Goal: Check status

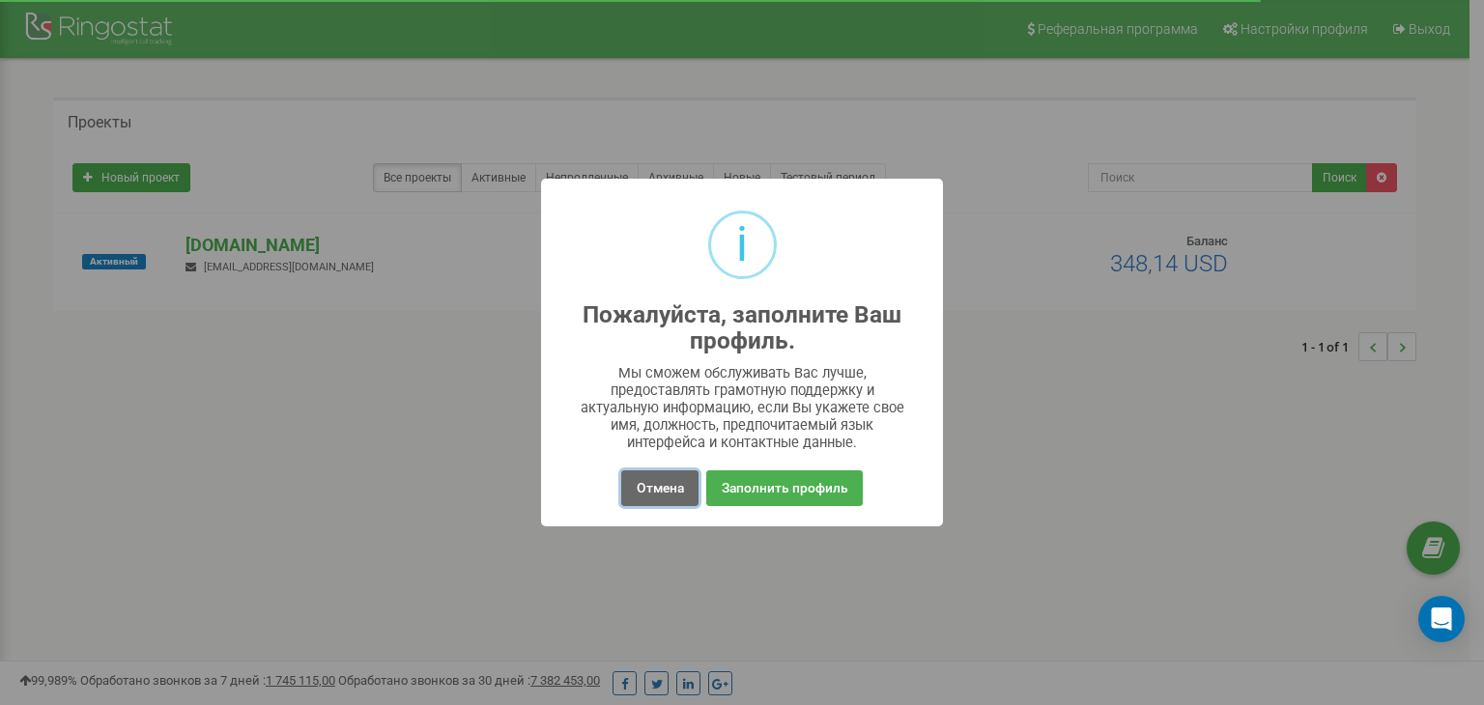
click at [659, 499] on button "Отмена" at bounding box center [659, 488] width 76 height 36
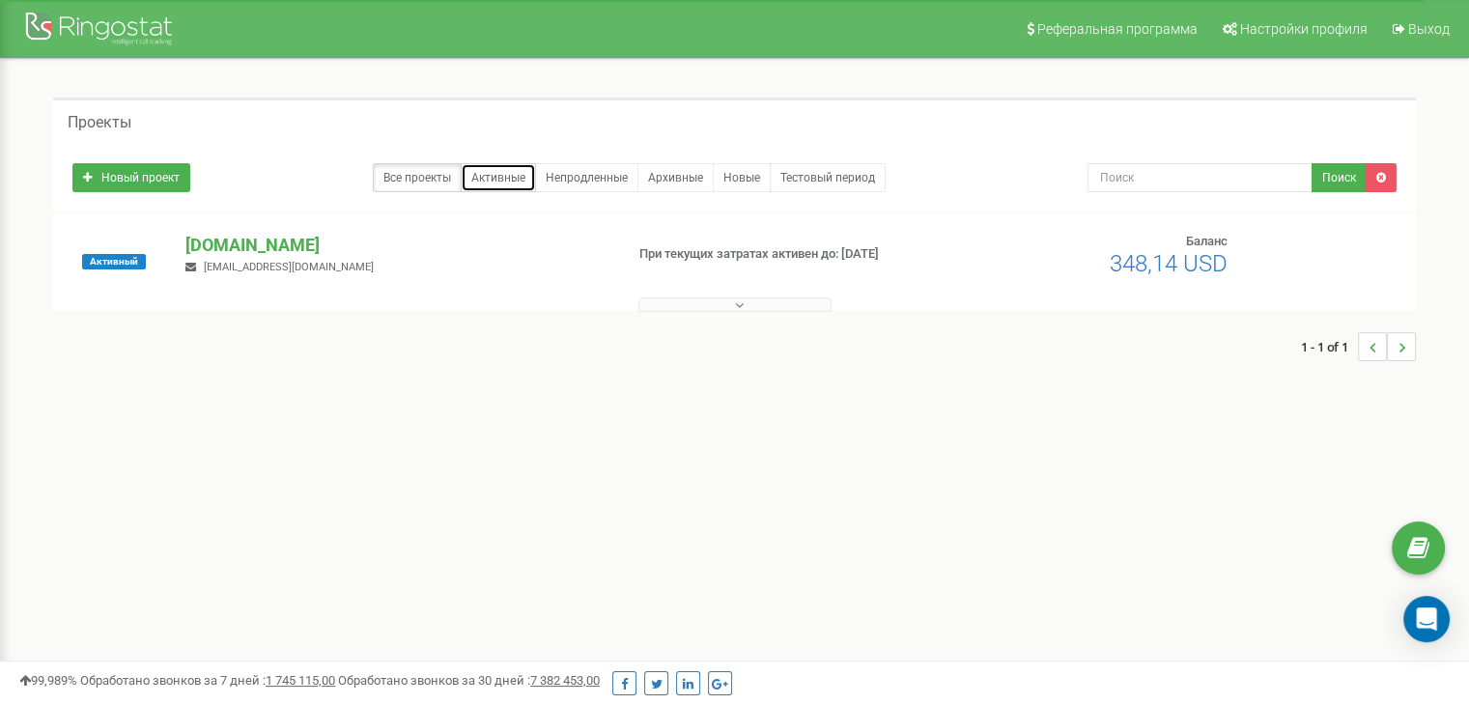
click at [510, 180] on link "Активные" at bounding box center [498, 177] width 75 height 29
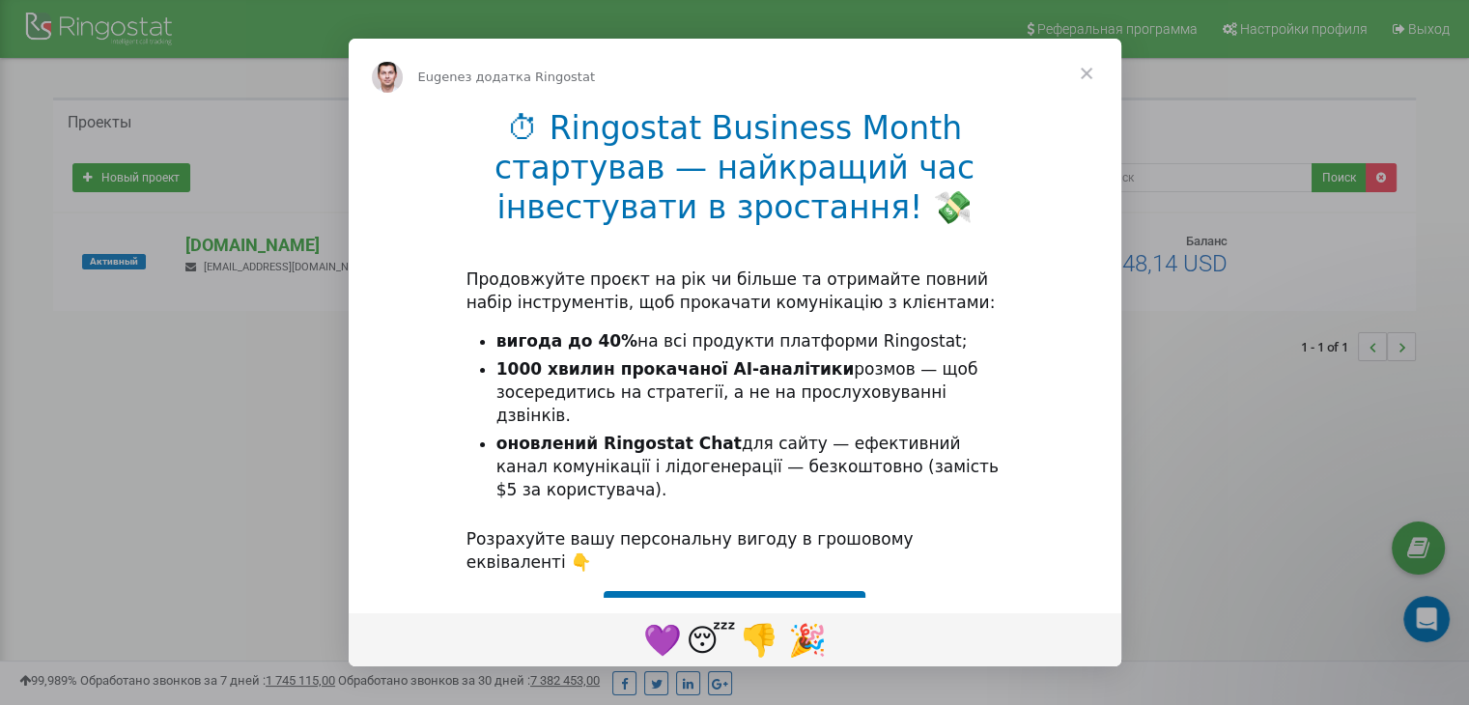
click at [1094, 78] on span "Закрити" at bounding box center [1087, 74] width 70 height 70
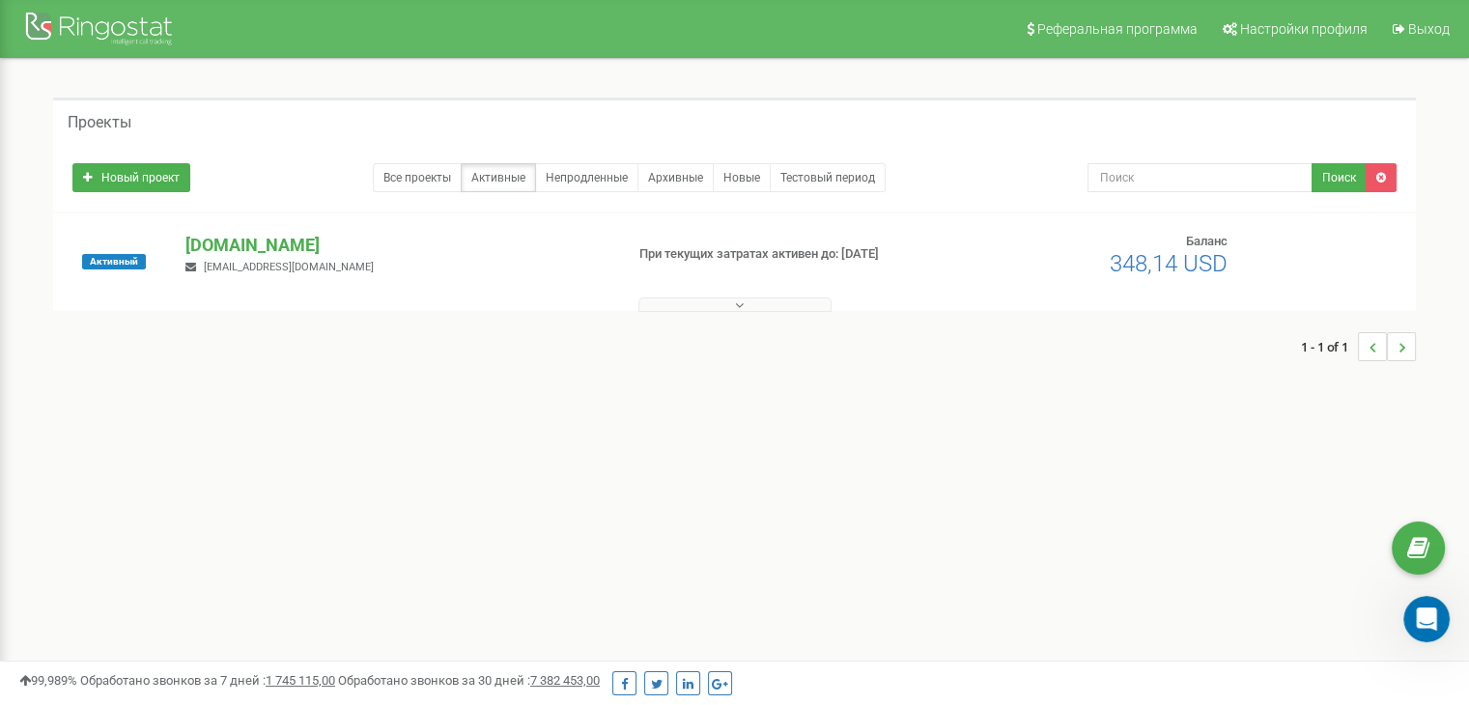
click at [740, 303] on icon at bounding box center [739, 305] width 9 height 14
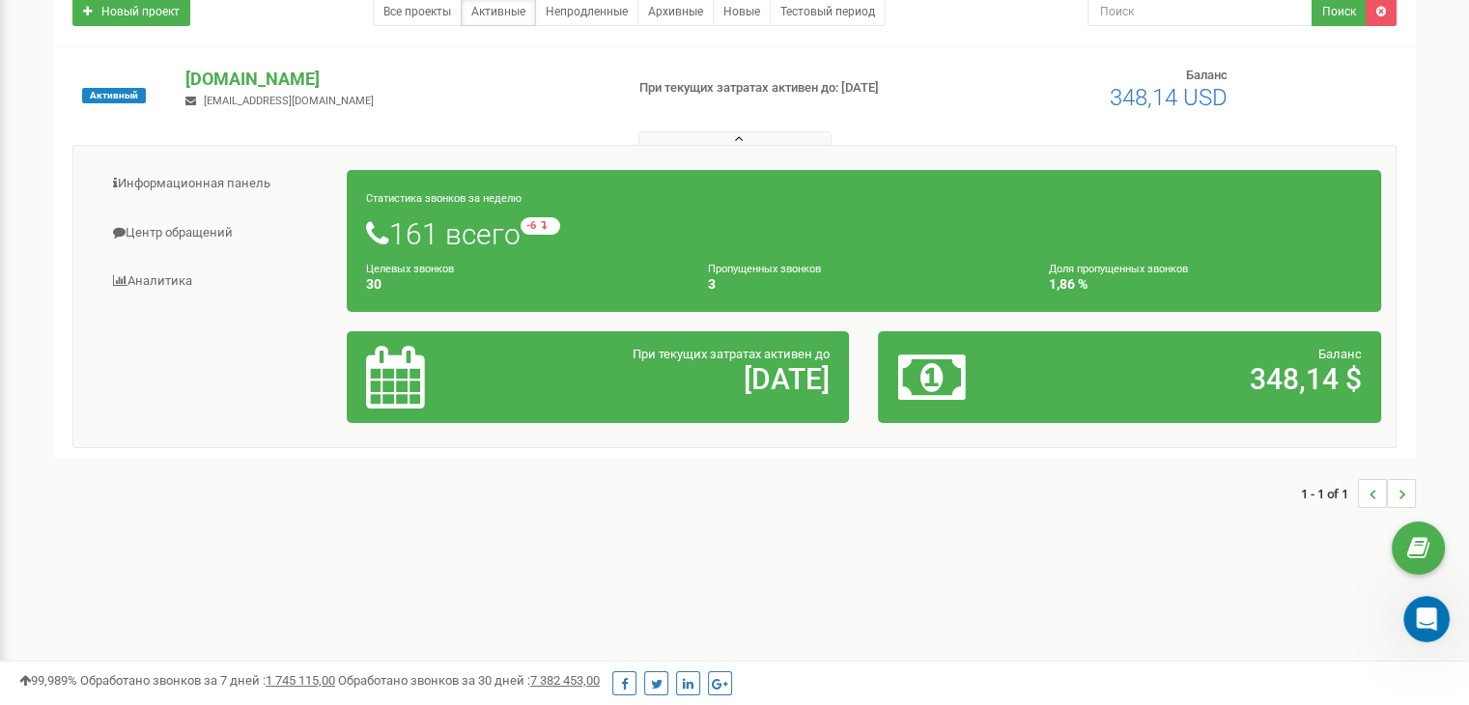
scroll to position [128, 0]
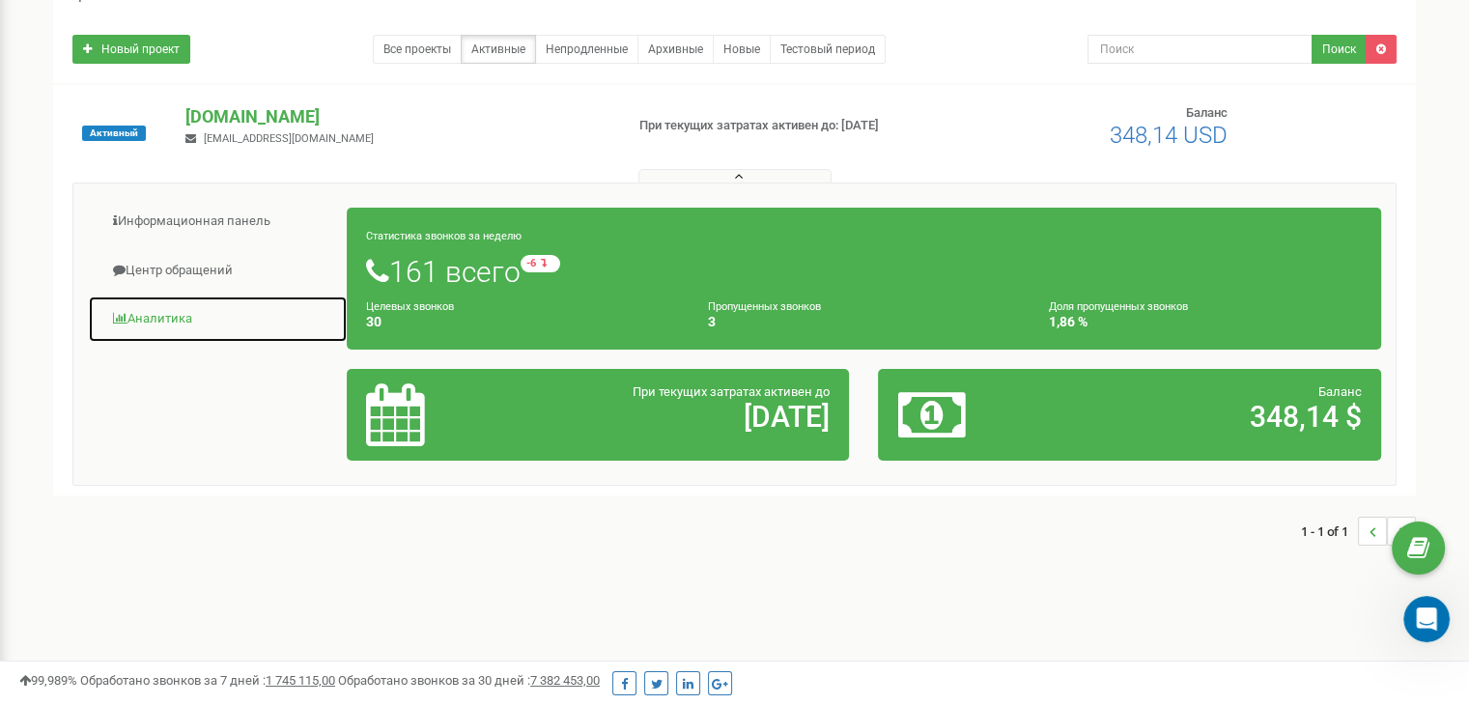
click at [138, 320] on link "Аналитика" at bounding box center [218, 319] width 260 height 47
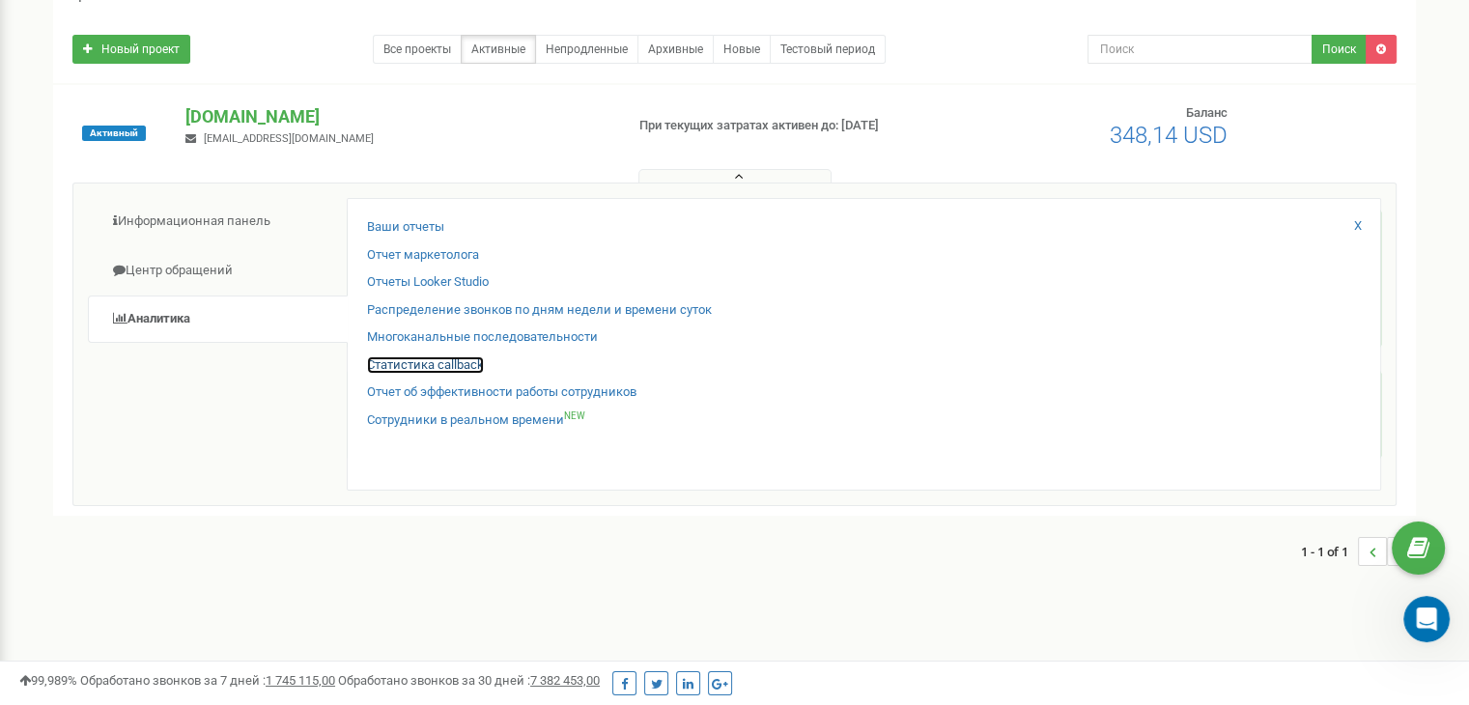
click at [464, 366] on link "Статистика callback" at bounding box center [425, 365] width 117 height 18
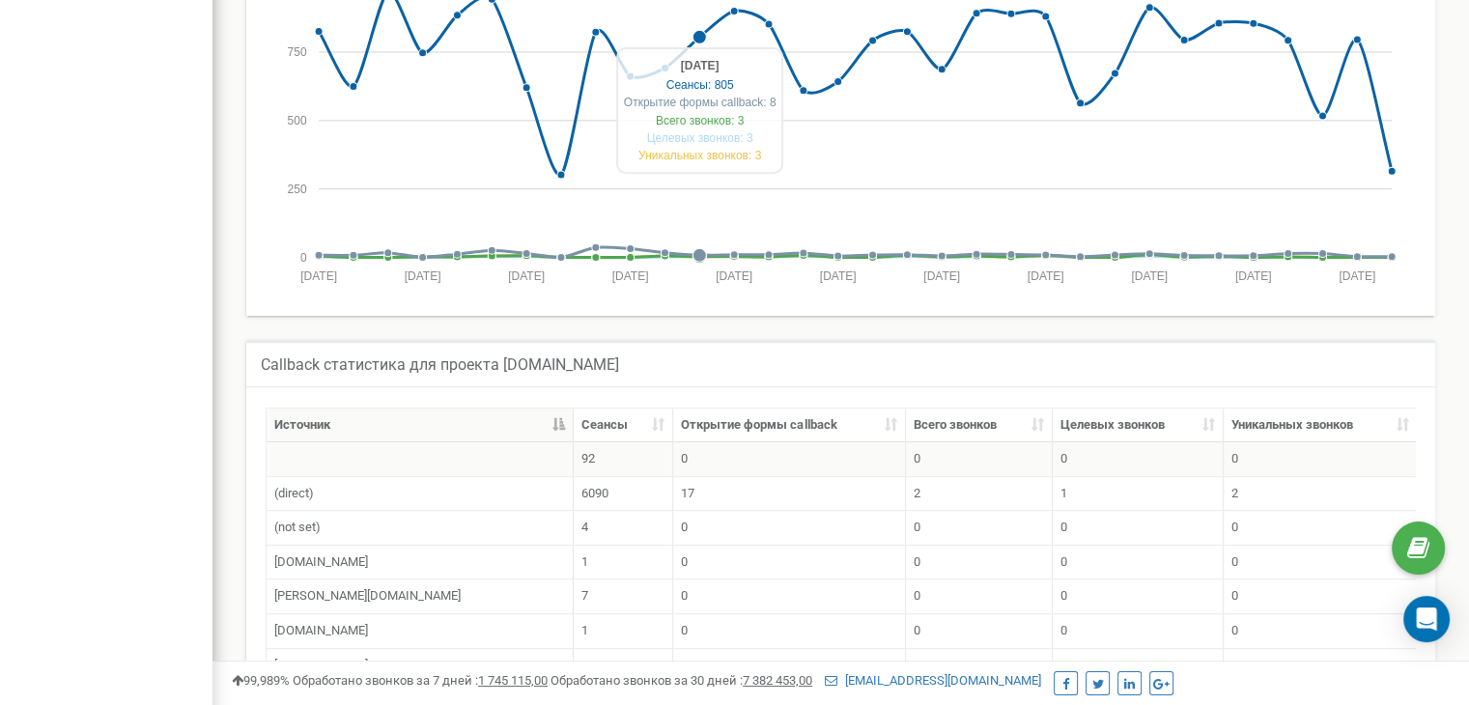
scroll to position [1070, 0]
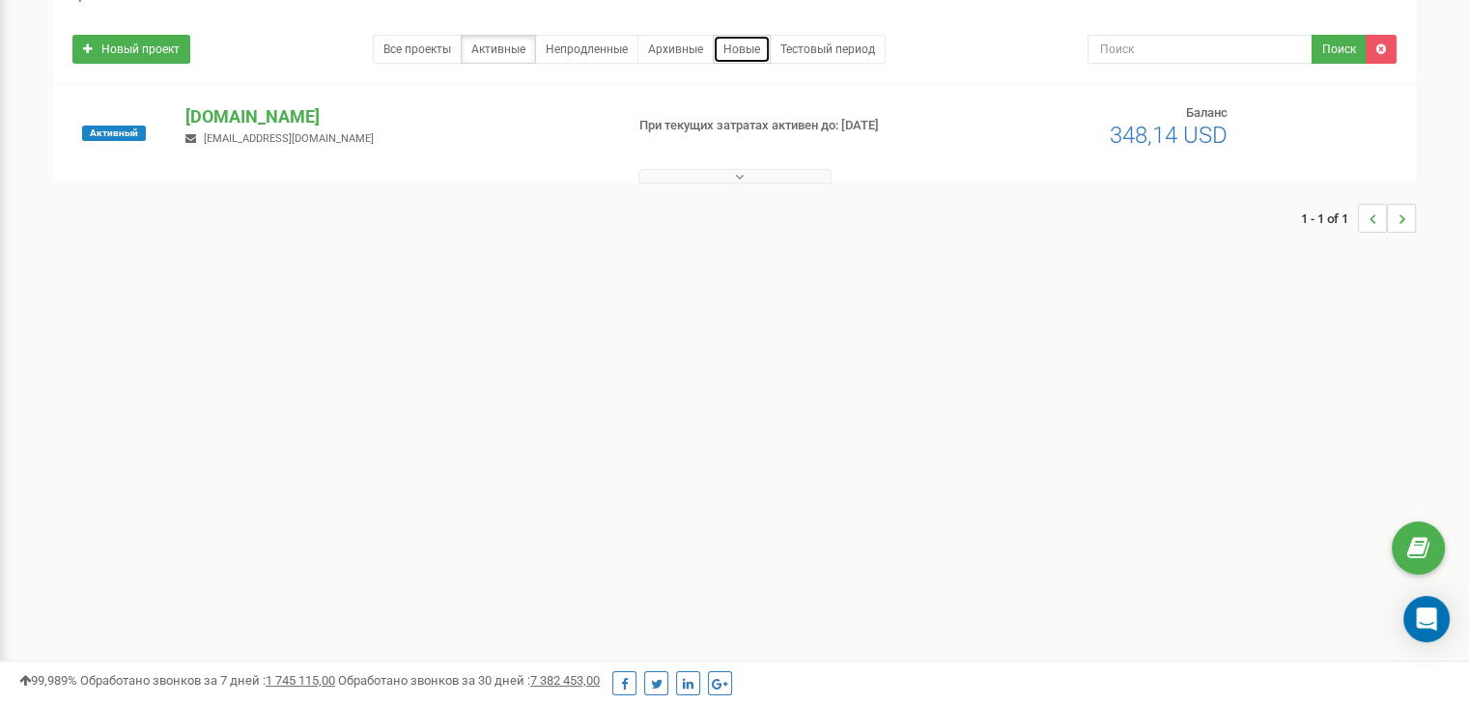
click at [737, 45] on link "Новые" at bounding box center [742, 49] width 58 height 29
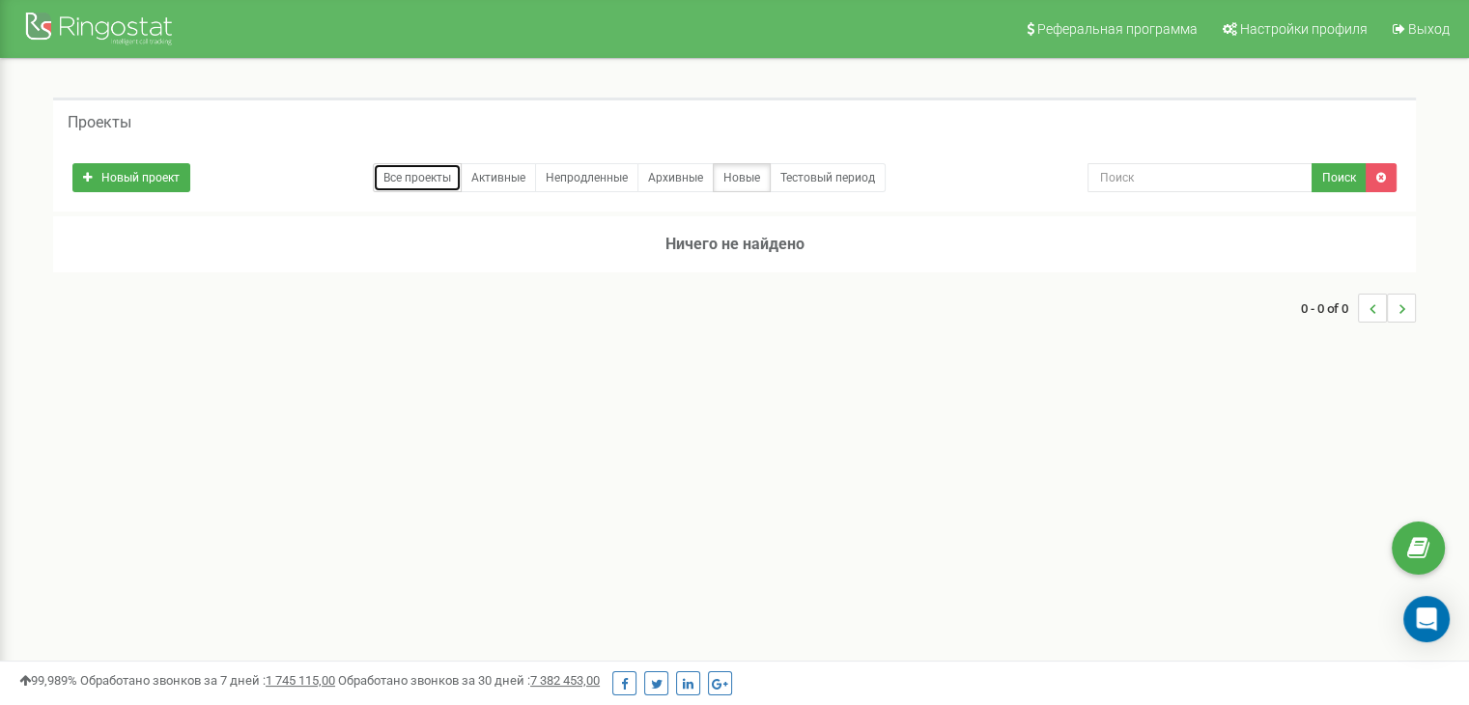
click at [411, 173] on link "Все проекты" at bounding box center [417, 177] width 89 height 29
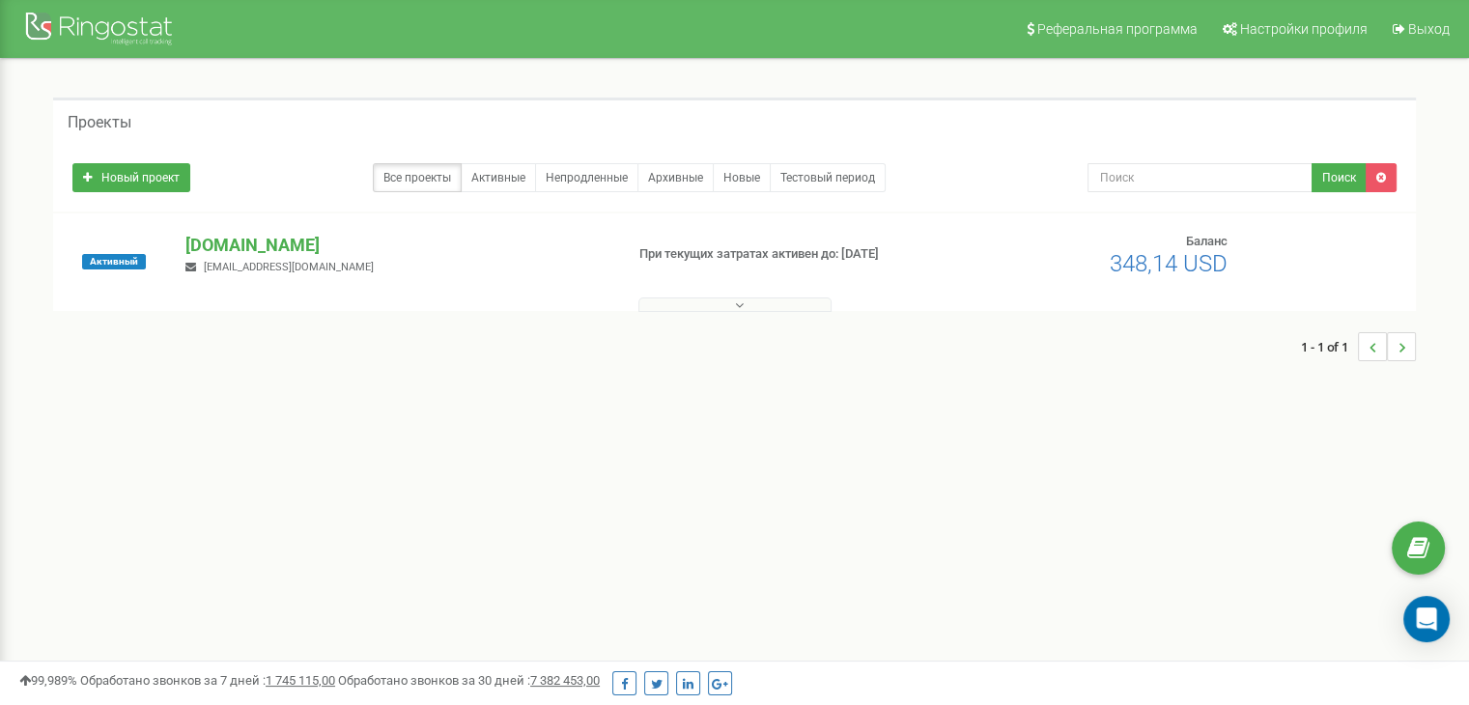
click at [737, 303] on icon at bounding box center [739, 305] width 9 height 14
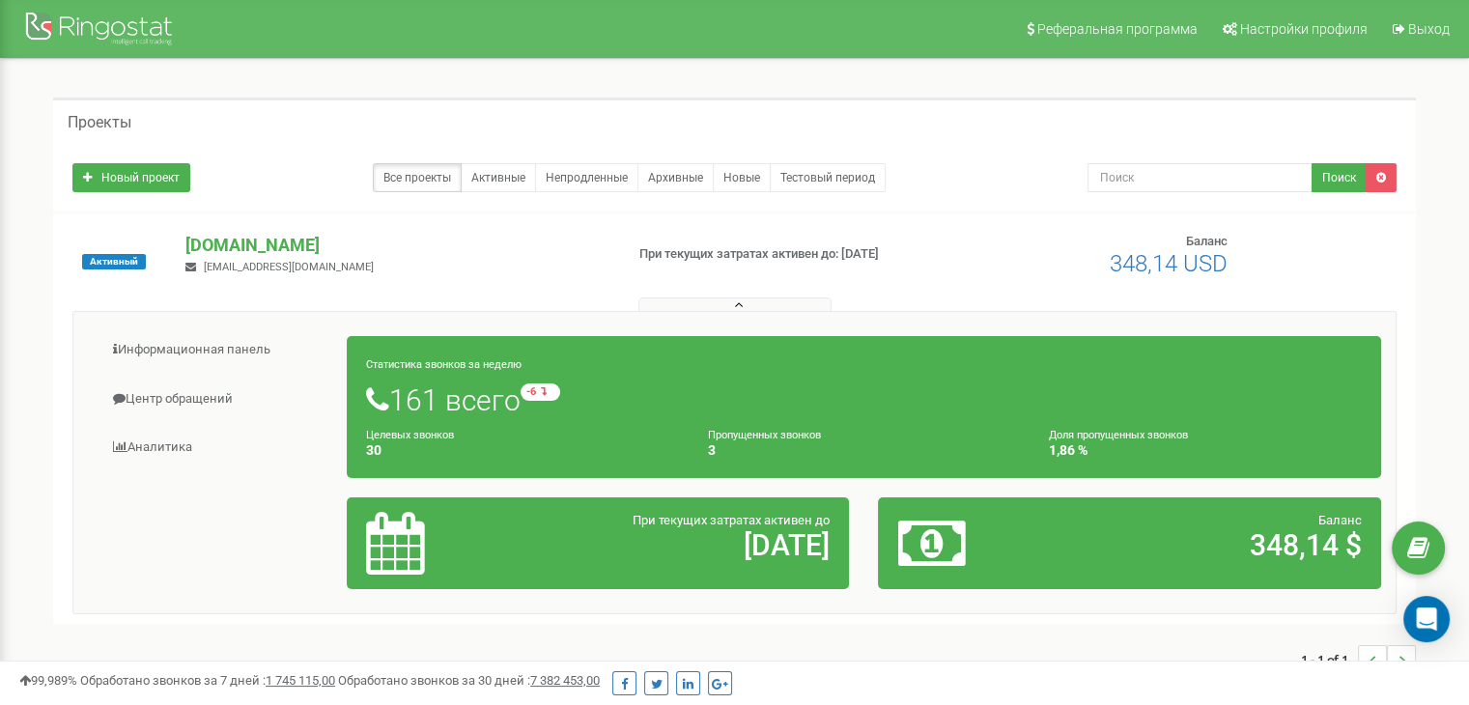
click at [751, 435] on small "Пропущенных звонков" at bounding box center [764, 435] width 113 height 13
click at [1088, 443] on h4 "1,86 %" at bounding box center [1205, 450] width 313 height 14
click at [240, 353] on link "Информационная панель" at bounding box center [218, 349] width 260 height 47
